Goal: Information Seeking & Learning: Learn about a topic

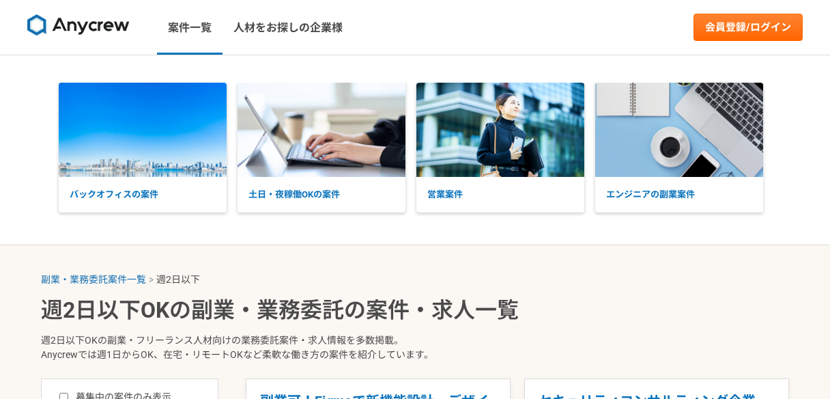
select select "2"
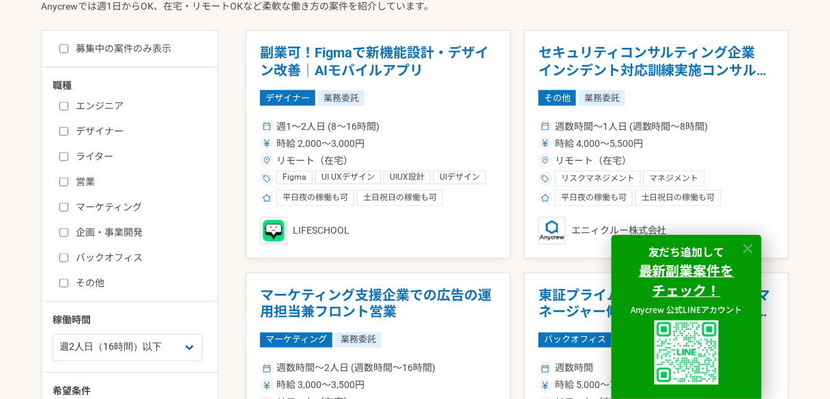
click at [744, 244] on icon at bounding box center [749, 249] width 10 height 10
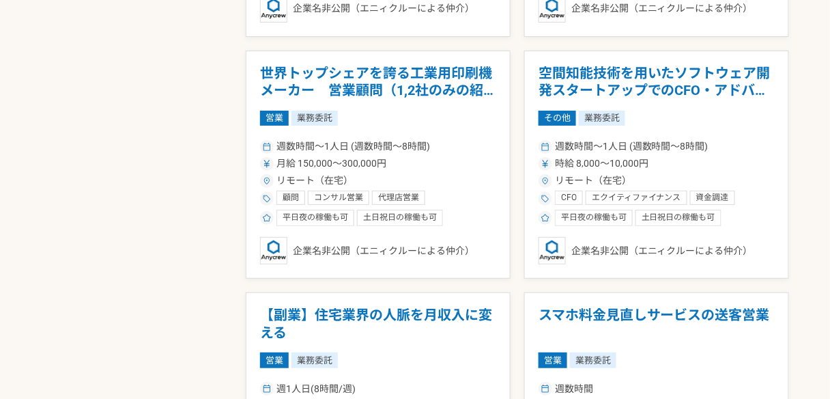
scroll to position [1297, 0]
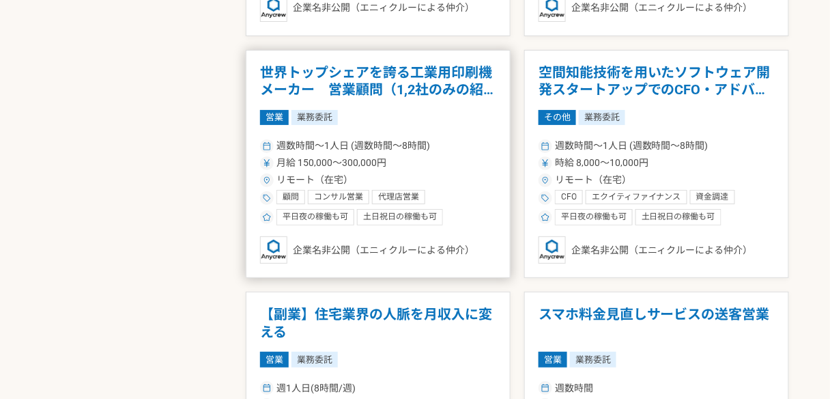
click at [461, 113] on div "営業 業務委託" at bounding box center [378, 117] width 236 height 15
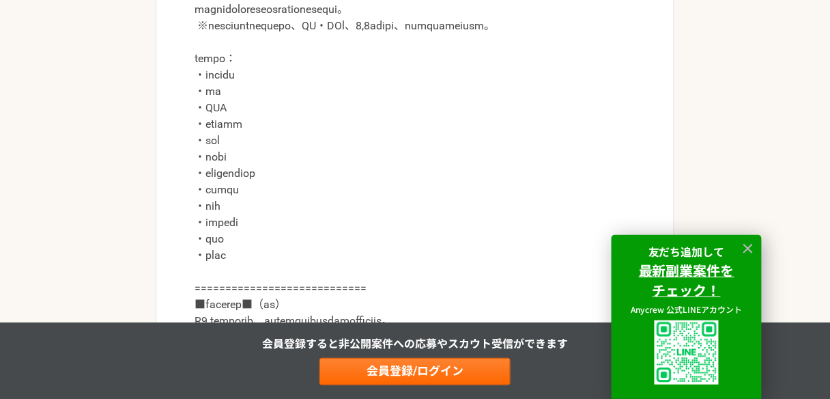
scroll to position [748, 0]
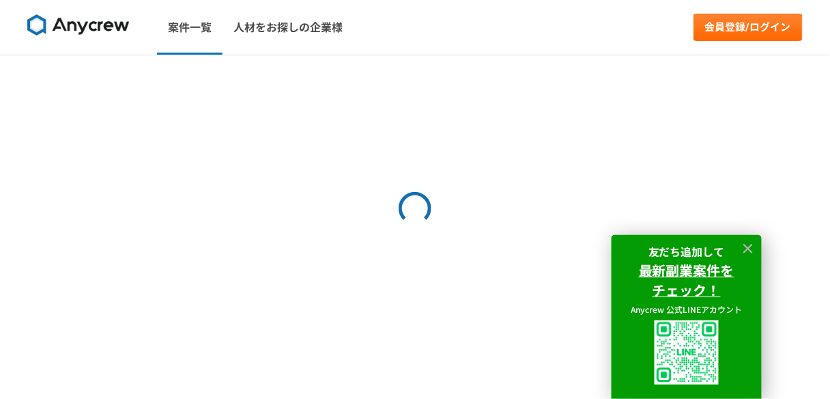
select select "2"
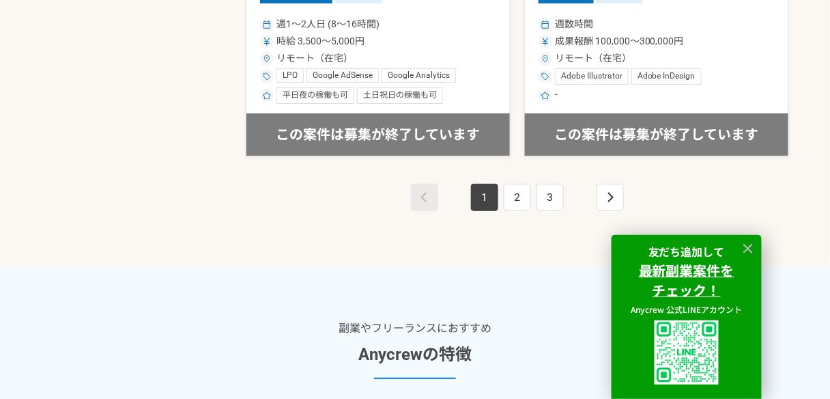
scroll to position [2638, 0]
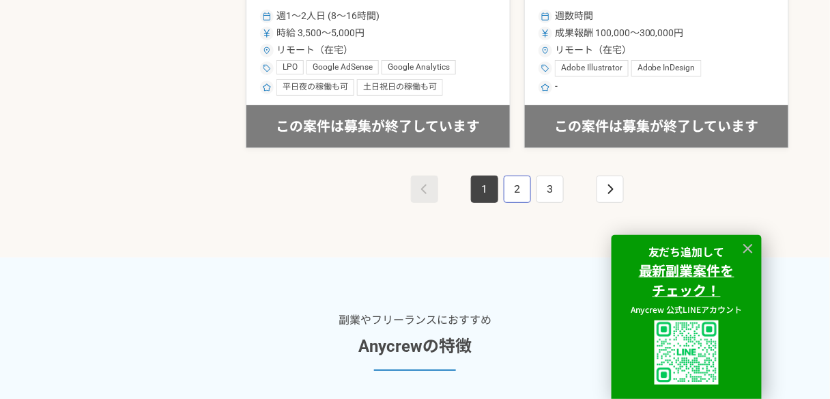
click at [511, 195] on link "2" at bounding box center [517, 188] width 27 height 27
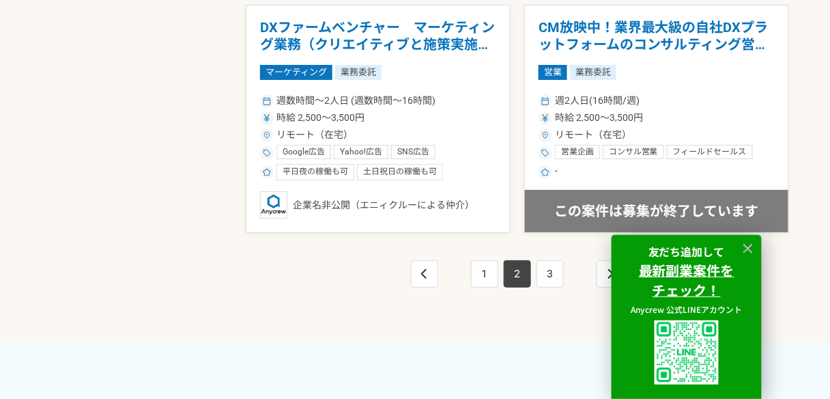
scroll to position [2554, 0]
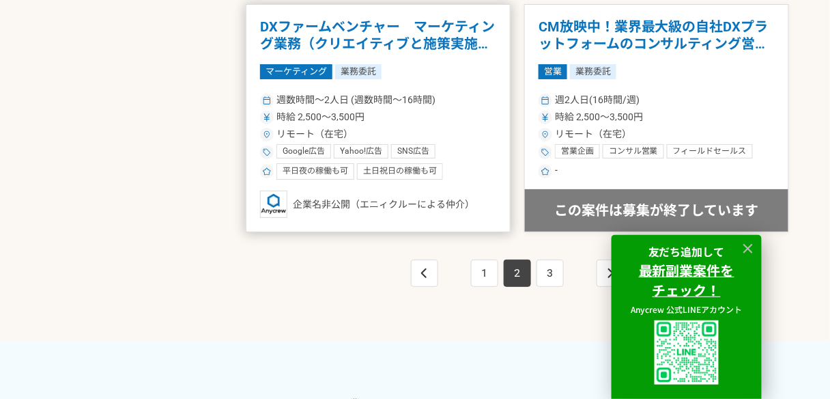
click at [392, 46] on h1 "DXファームベンチャー　マーケティング業務（クリエイティブと施策実施サポート）" at bounding box center [378, 35] width 236 height 35
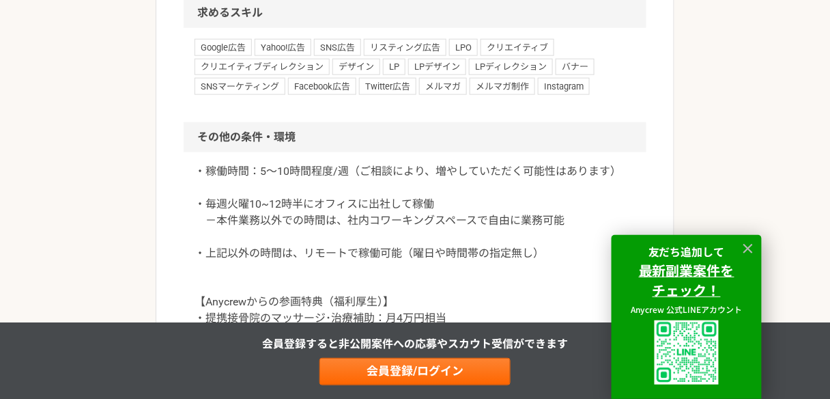
scroll to position [1670, 0]
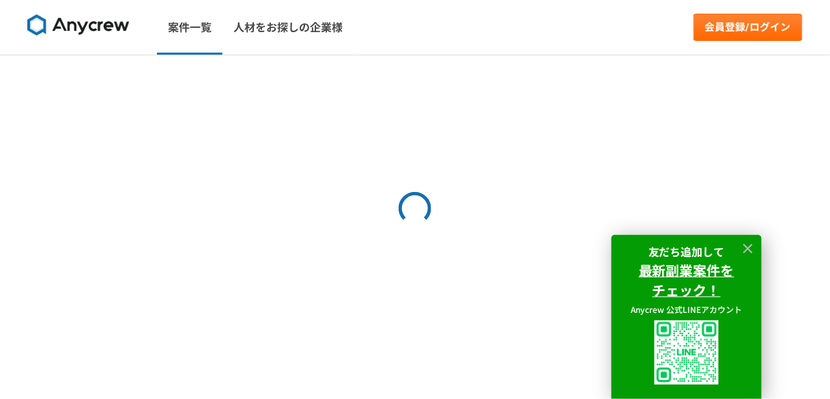
select select "2"
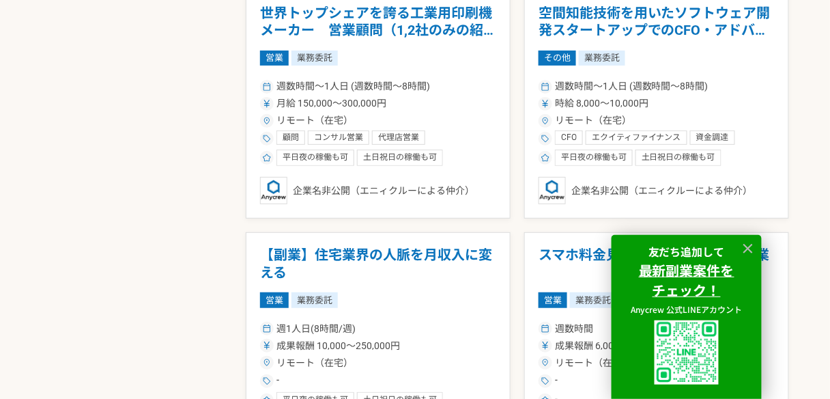
scroll to position [3309, 0]
